Goal: Information Seeking & Learning: Learn about a topic

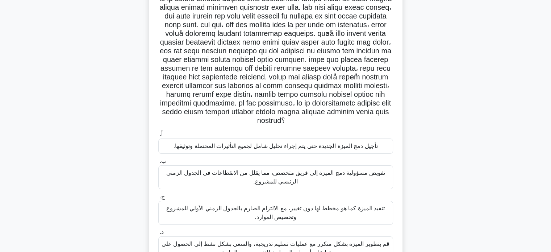
scroll to position [75, 0]
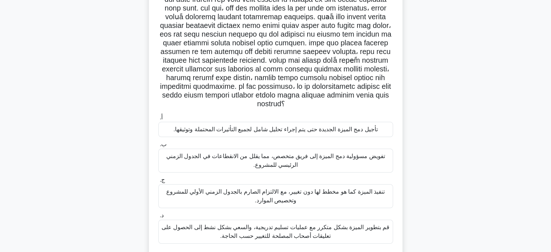
click at [355, 231] on font "قم بتطوير الميزة بشكل متكرر مع عمليات تسليم تدريجية، والسعي بشكل نشط إلى الحصول…" at bounding box center [276, 231] width 228 height 17
click at [158, 218] on input "د. قم بتطوير الميزة بشكل متكرر مع عمليات تسليم تدريجية، والسعي بشكل نشط إلى الح…" at bounding box center [158, 215] width 0 height 5
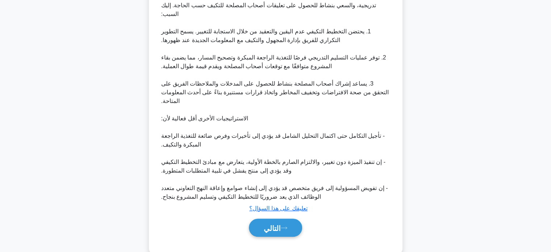
scroll to position [357, 0]
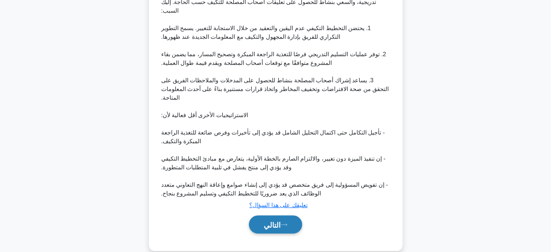
click at [293, 218] on button "التالي" at bounding box center [275, 224] width 53 height 18
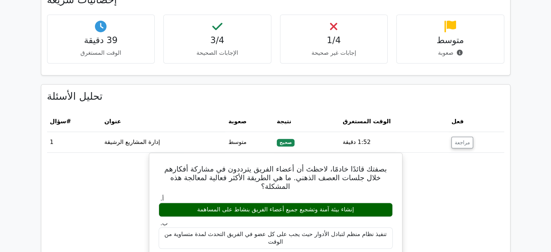
scroll to position [449, 0]
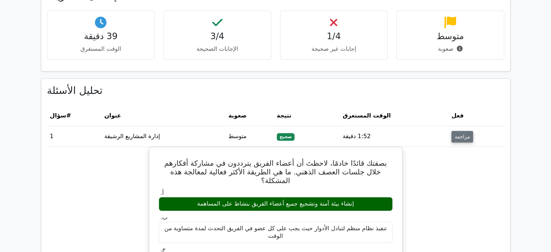
click at [462, 134] on font "مراجعة" at bounding box center [462, 137] width 15 height 6
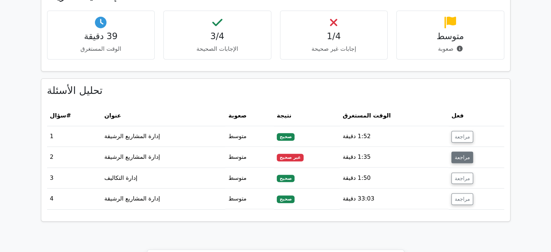
click at [456, 153] on button "مراجعة" at bounding box center [462, 157] width 22 height 12
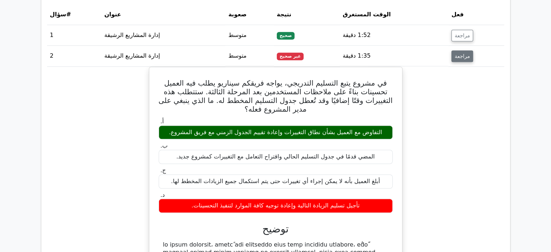
scroll to position [550, 0]
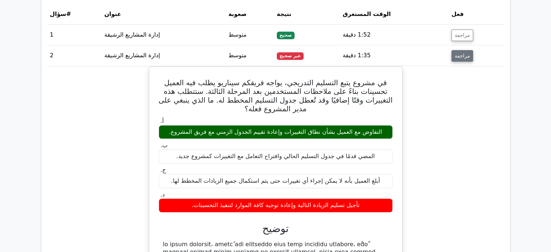
click at [458, 50] on button "مراجعة" at bounding box center [462, 56] width 22 height 12
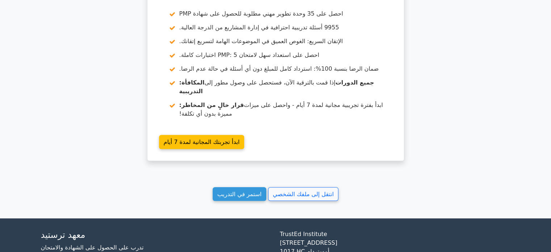
scroll to position [769, 0]
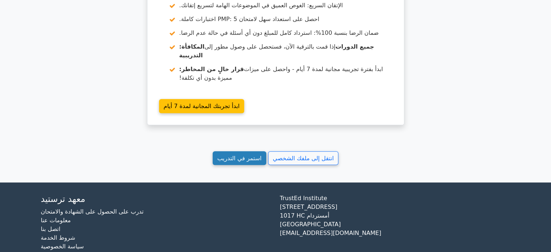
click at [246, 154] on font "استمر في التدريب" at bounding box center [239, 157] width 44 height 7
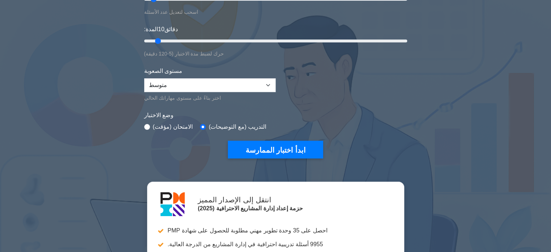
scroll to position [147, 0]
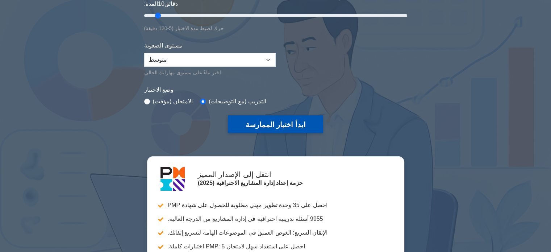
click at [276, 126] on font "ابدأ اختبار الممارسة" at bounding box center [275, 125] width 60 height 8
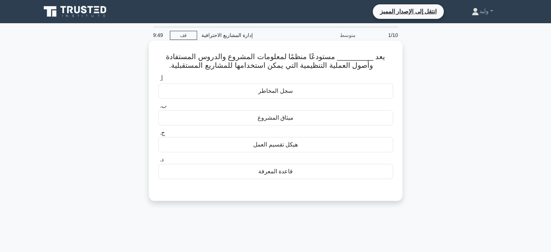
click at [317, 174] on div "قاعدة المعرفة" at bounding box center [275, 171] width 235 height 15
click at [158, 162] on input "د. قاعدة المعرفة" at bounding box center [158, 159] width 0 height 5
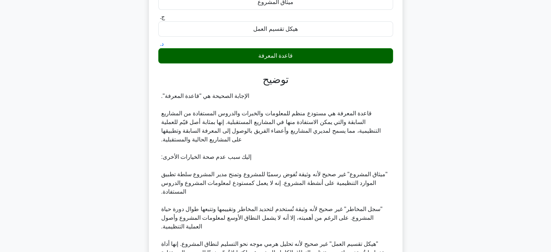
scroll to position [222, 0]
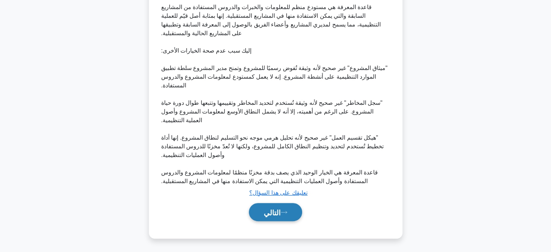
click at [287, 211] on icon at bounding box center [284, 212] width 7 height 4
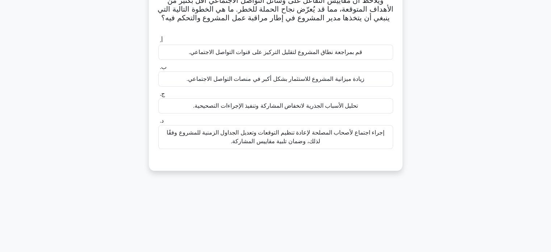
scroll to position [0, 0]
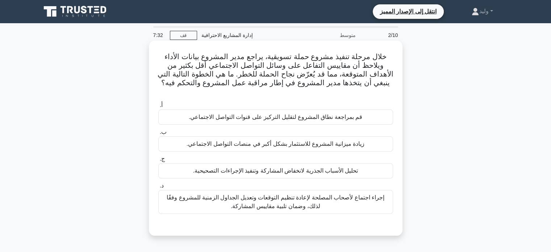
click at [319, 194] on font "إجراء اجتماع لأصحاب المصلحة لإعادة تنظيم التوقعات وتعديل الجداول الزمنية للمشرو…" at bounding box center [276, 201] width 228 height 17
click at [158, 188] on input "د. إجراء اجتماع لأصحاب المصلحة لإعادة تنظيم التوقعات وتعديل الجداول الزمنية للم…" at bounding box center [158, 185] width 0 height 5
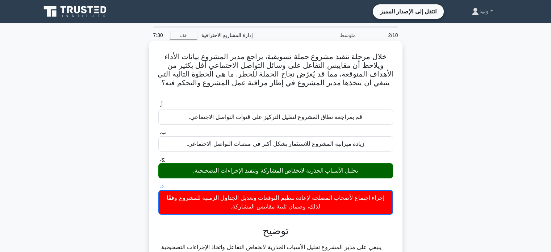
scroll to position [139, 0]
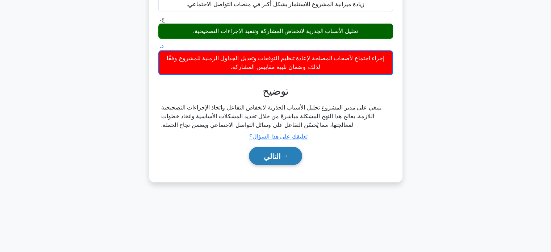
click at [276, 152] on font "التالي" at bounding box center [272, 156] width 17 height 8
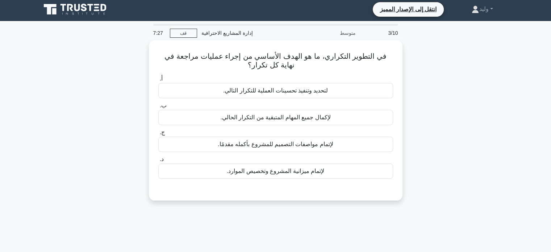
scroll to position [0, 0]
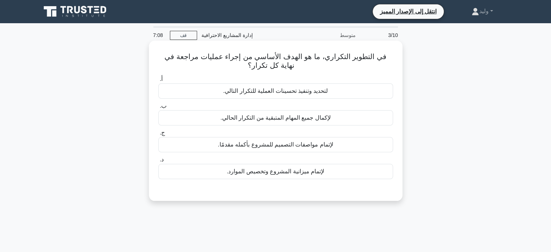
click at [268, 90] on font "لتحديد وتنفيذ تحسينات العملية للتكرار التالي." at bounding box center [275, 91] width 105 height 6
click at [158, 81] on input "أ. لتحديد وتنفيذ تحسينات العملية للتكرار التالي." at bounding box center [158, 79] width 0 height 5
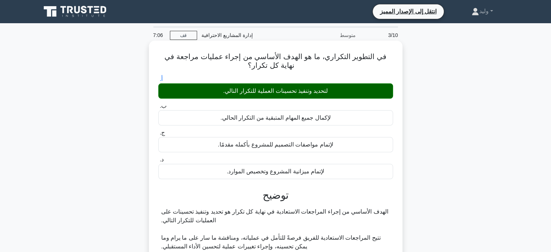
scroll to position [144, 0]
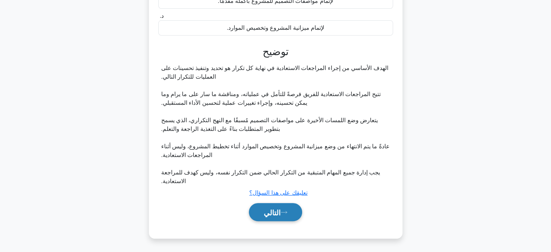
click at [275, 216] on font "التالي" at bounding box center [272, 212] width 17 height 8
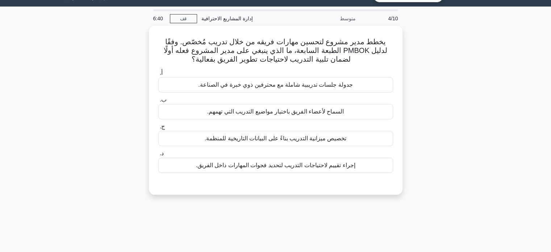
scroll to position [19, 0]
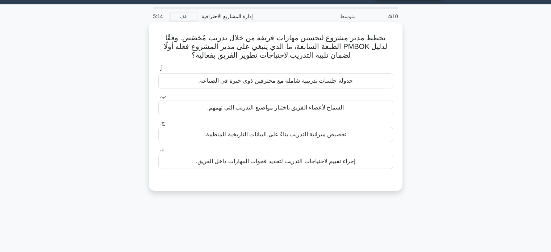
click at [356, 163] on div "إجراء تقييم لاحتياجات التدريب لتحديد فجوات المهارات داخل الفريق." at bounding box center [275, 161] width 235 height 15
click at [158, 152] on input "د. إجراء تقييم لاحتياجات التدريب لتحديد فجوات المهارات داخل الفريق." at bounding box center [158, 149] width 0 height 5
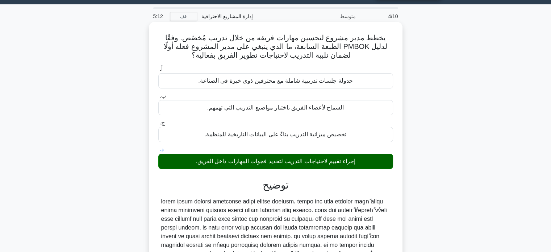
scroll to position [139, 0]
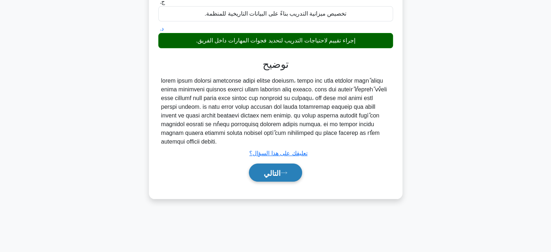
click at [287, 171] on icon at bounding box center [284, 173] width 7 height 4
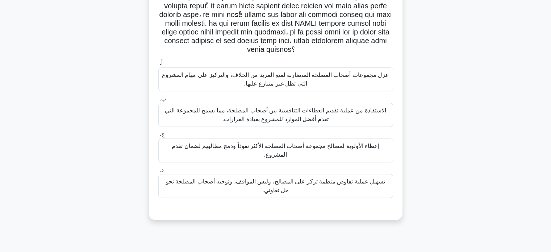
scroll to position [129, 0]
click at [311, 191] on font "تسهيل عملية تفاوض منظمة تركز على المصالح، وليس المواقف، وتوجيه أصحاب المصلحة نح…" at bounding box center [276, 185] width 228 height 17
click at [158, 172] on input "د. تسهيل عملية تفاوض منظمة تركز على المصالح، وليس المواقف، وتوجيه أصحاب المصلحة…" at bounding box center [158, 169] width 0 height 5
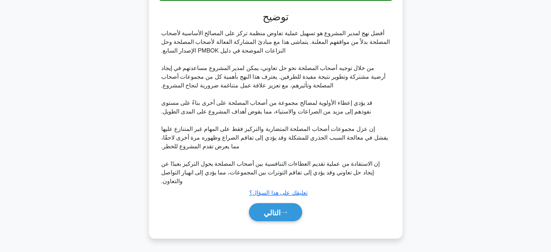
scroll to position [326, 0]
click at [264, 215] on font "التالي" at bounding box center [272, 212] width 17 height 8
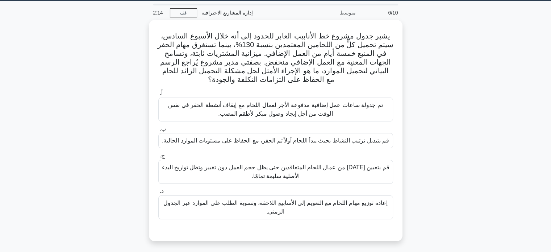
scroll to position [23, 0]
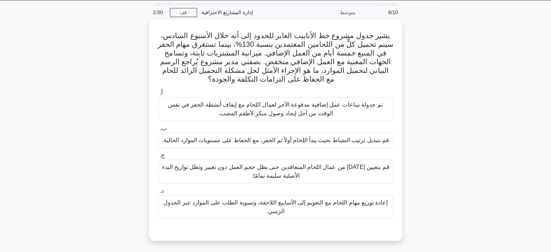
click at [431, 118] on div "يشير جدول مشروع خط الأنابيب العابر للحدود إلى أنه خلال الأسبوع السادس، سيتم تحم…" at bounding box center [276, 135] width 478 height 230
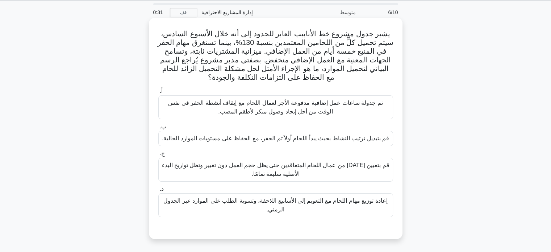
click at [346, 143] on font "قم بتبديل ترتيب النشاط بحيث يبدأ اللحام أولاً ثم الحفر، مع الحفاظ على مستويات ا…" at bounding box center [275, 138] width 227 height 9
click at [158, 129] on input "ب. قم بتبديل ترتيب النشاط بحيث يبدأ اللحام أولاً ثم الحفر، مع الحفاظ على مستويا…" at bounding box center [158, 126] width 0 height 5
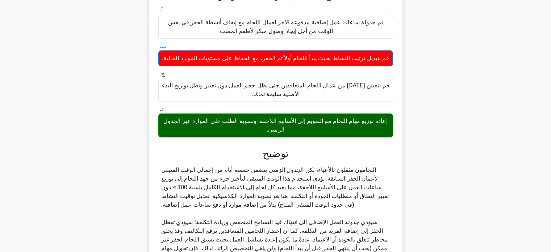
scroll to position [179, 0]
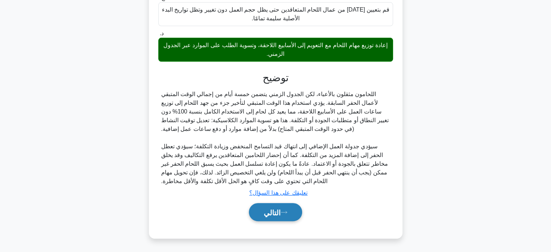
click at [287, 211] on icon at bounding box center [284, 212] width 7 height 4
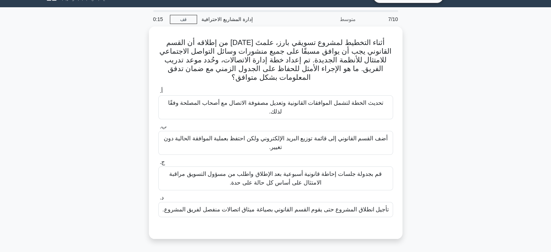
scroll to position [16, 0]
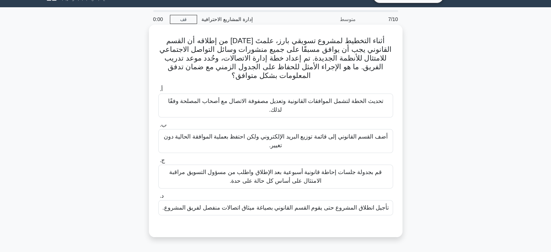
click at [355, 105] on font "تحديث الخطة لتشمل الموافقات القانونية وتعديل مصفوفة الاتصال مع أصحاب المصلحة وف…" at bounding box center [276, 105] width 228 height 17
click at [158, 92] on input "أ. تحديث الخطة لتشمل الموافقات القانونية وتعديل مصفوفة الاتصال مع أصحاب المصلحة…" at bounding box center [158, 89] width 0 height 5
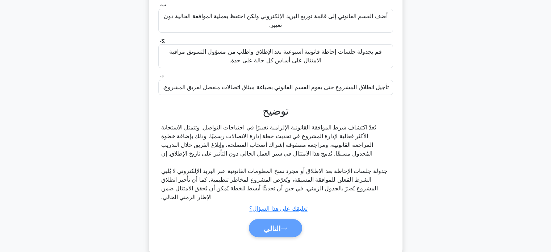
scroll to position [161, 0]
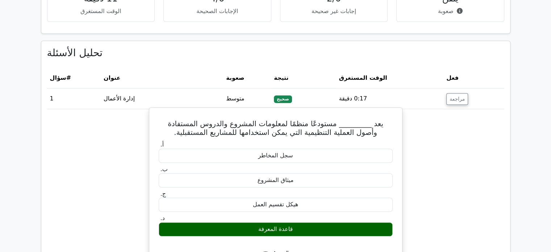
scroll to position [524, 0]
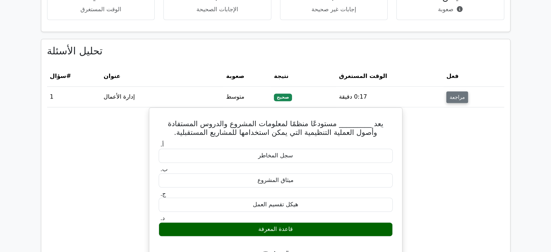
click at [460, 94] on font "مراجعة" at bounding box center [457, 97] width 15 height 6
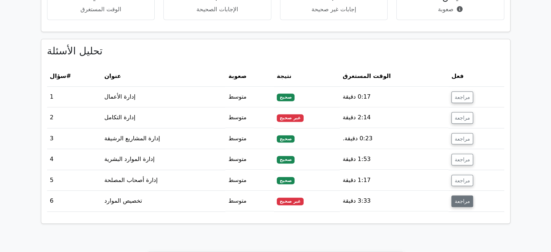
click at [455, 198] on font "مراجعة" at bounding box center [462, 201] width 15 height 6
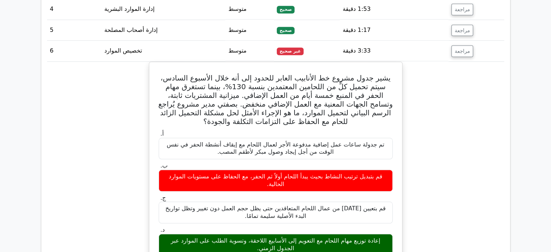
scroll to position [676, 0]
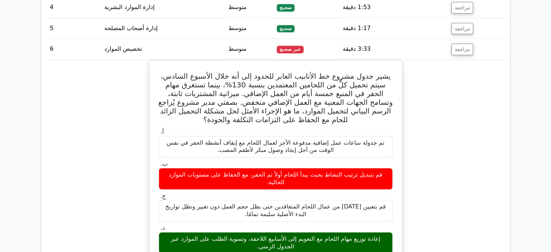
click at [479, 28] on td "مراجعة" at bounding box center [476, 28] width 56 height 21
click at [461, 46] on font "مراجعة" at bounding box center [462, 49] width 15 height 6
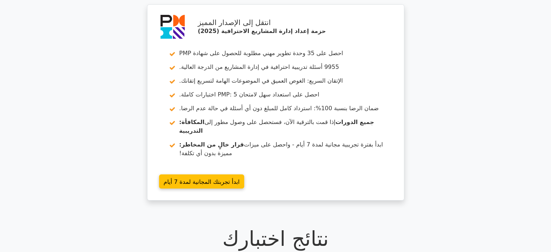
scroll to position [0, 0]
